Goal: Find contact information: Find contact information

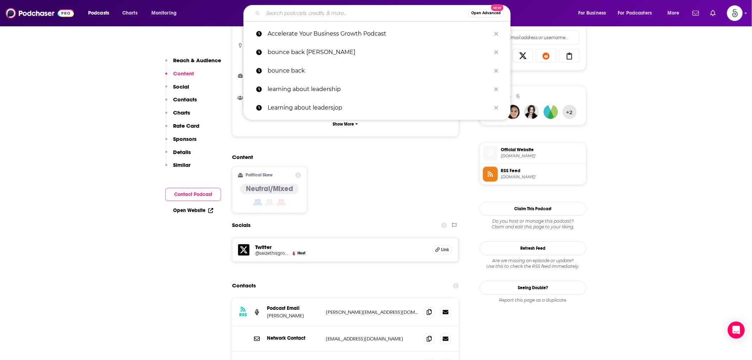
click at [285, 17] on input "Search podcasts, credits, & more..." at bounding box center [365, 12] width 205 height 11
paste input "Positively Living®: Shame-Free Productivity Conversations"
type input "Positively Living®: Shame-Free Productivity Conversations"
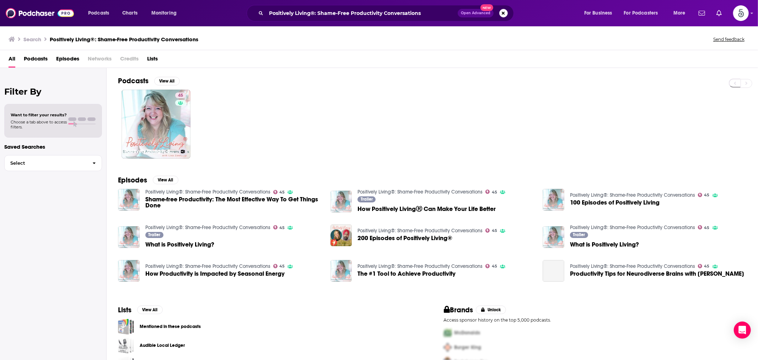
click at [172, 107] on link "45 Positively Living®: Shame-Free Productivity Conversations" at bounding box center [156, 124] width 69 height 69
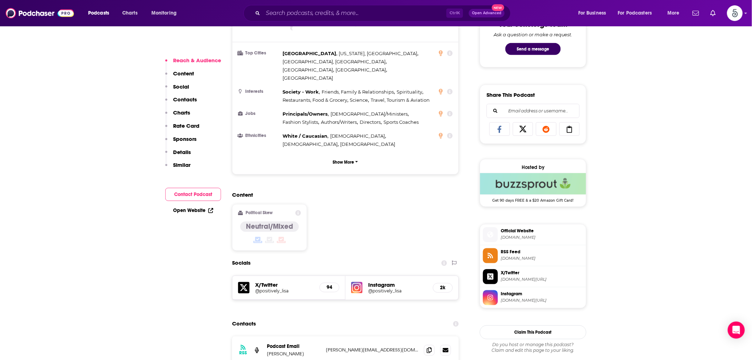
scroll to position [460, 0]
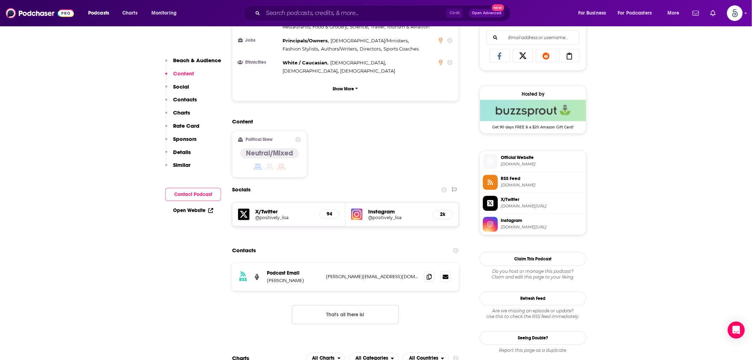
click at [509, 156] on span "Official Website" at bounding box center [542, 158] width 82 height 6
click at [300, 11] on input "Search podcasts, credits, & more..." at bounding box center [354, 12] width 183 height 11
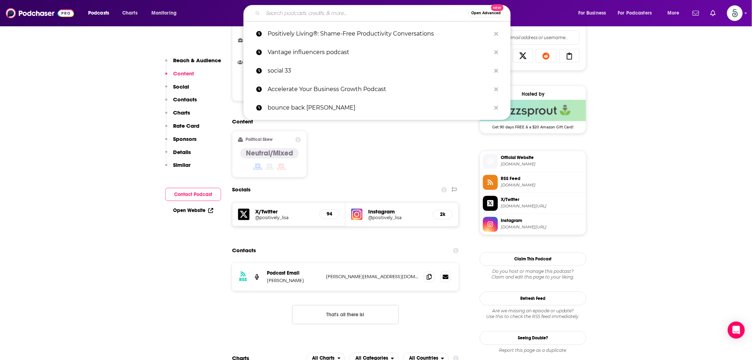
click at [300, 11] on input "Search podcasts, credits, & more..." at bounding box center [365, 12] width 205 height 11
paste input "[EMAIL_ADDRESS][DOMAIN_NAME]"
type input "[EMAIL_ADDRESS][DOMAIN_NAME]"
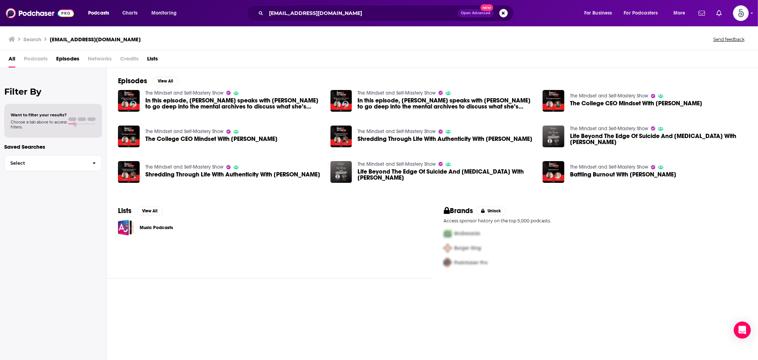
click at [195, 93] on link "The Mindset and Self-Mastery Show" at bounding box center [184, 93] width 78 height 6
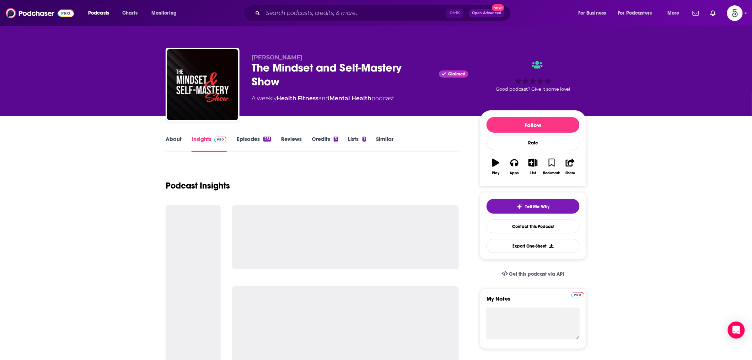
click at [274, 66] on div "The Mindset and Self-Mastery Show Claimed" at bounding box center [360, 75] width 217 height 28
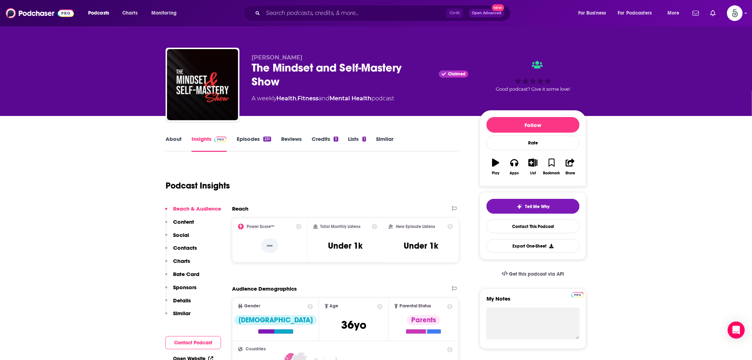
click at [177, 143] on link "About" at bounding box center [174, 143] width 16 height 16
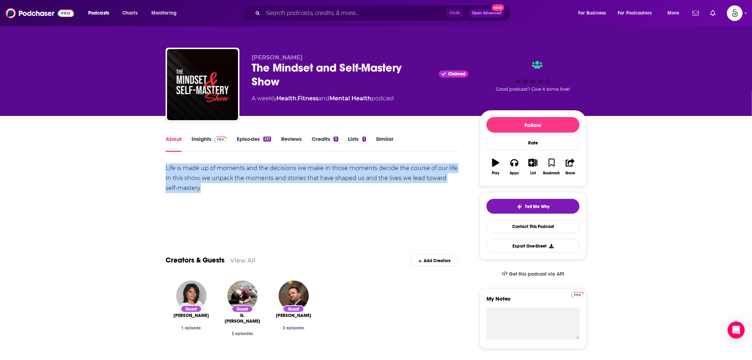
drag, startPoint x: 163, startPoint y: 167, endPoint x: 191, endPoint y: 186, distance: 33.3
copy div "Life is made up of moments and the decisions we make in those moments decide th…"
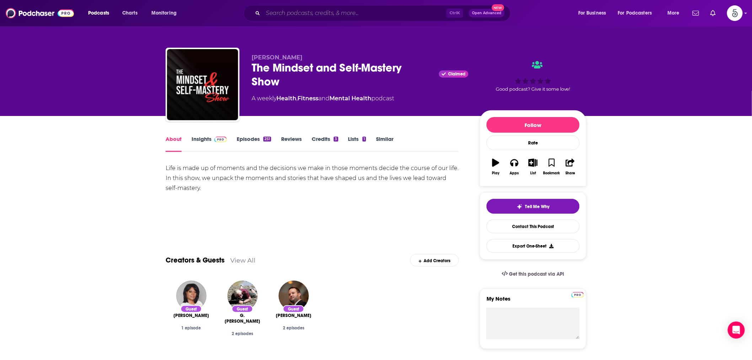
click at [317, 14] on input "Search podcasts, credits, & more..." at bounding box center [354, 12] width 183 height 11
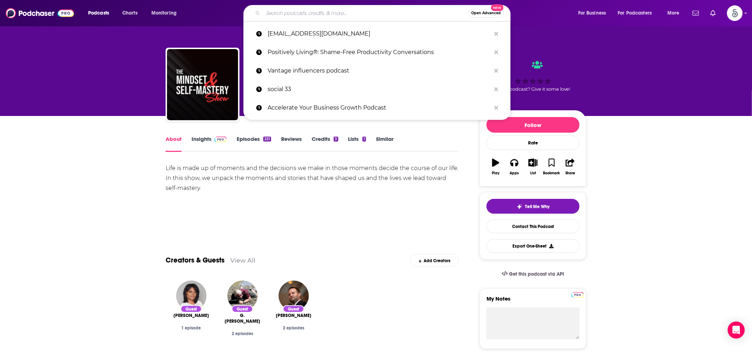
paste input "[PERSON_NAME] Does Stuff"
type input "[PERSON_NAME] Does Stuff"
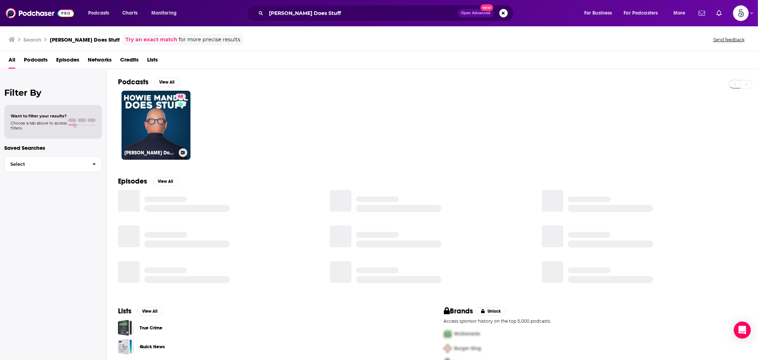
click at [136, 114] on link "68 [PERSON_NAME] Does Stuff Podcast" at bounding box center [156, 125] width 69 height 69
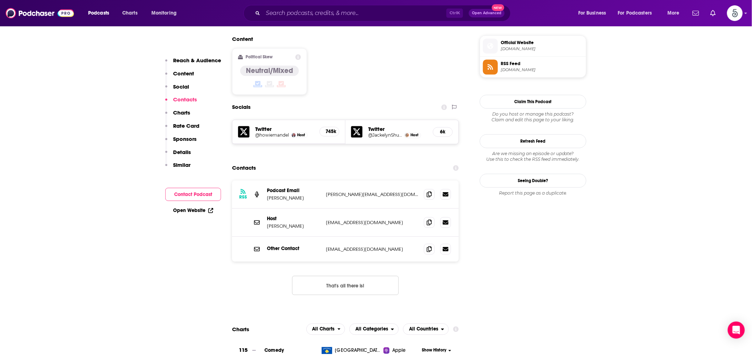
scroll to position [592, 0]
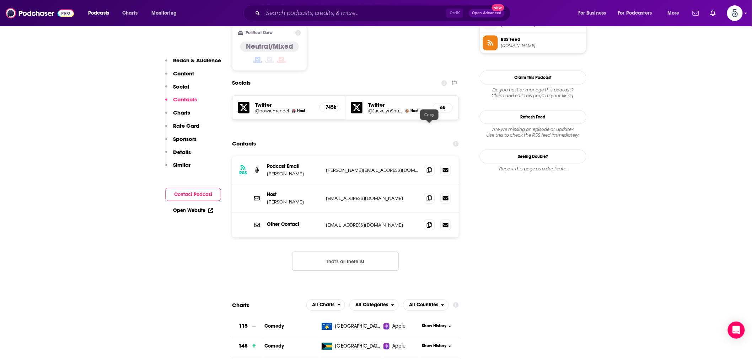
click at [434, 165] on span at bounding box center [429, 170] width 11 height 11
click at [429, 195] on icon at bounding box center [429, 198] width 5 height 6
